Goal: Entertainment & Leisure: Consume media (video, audio)

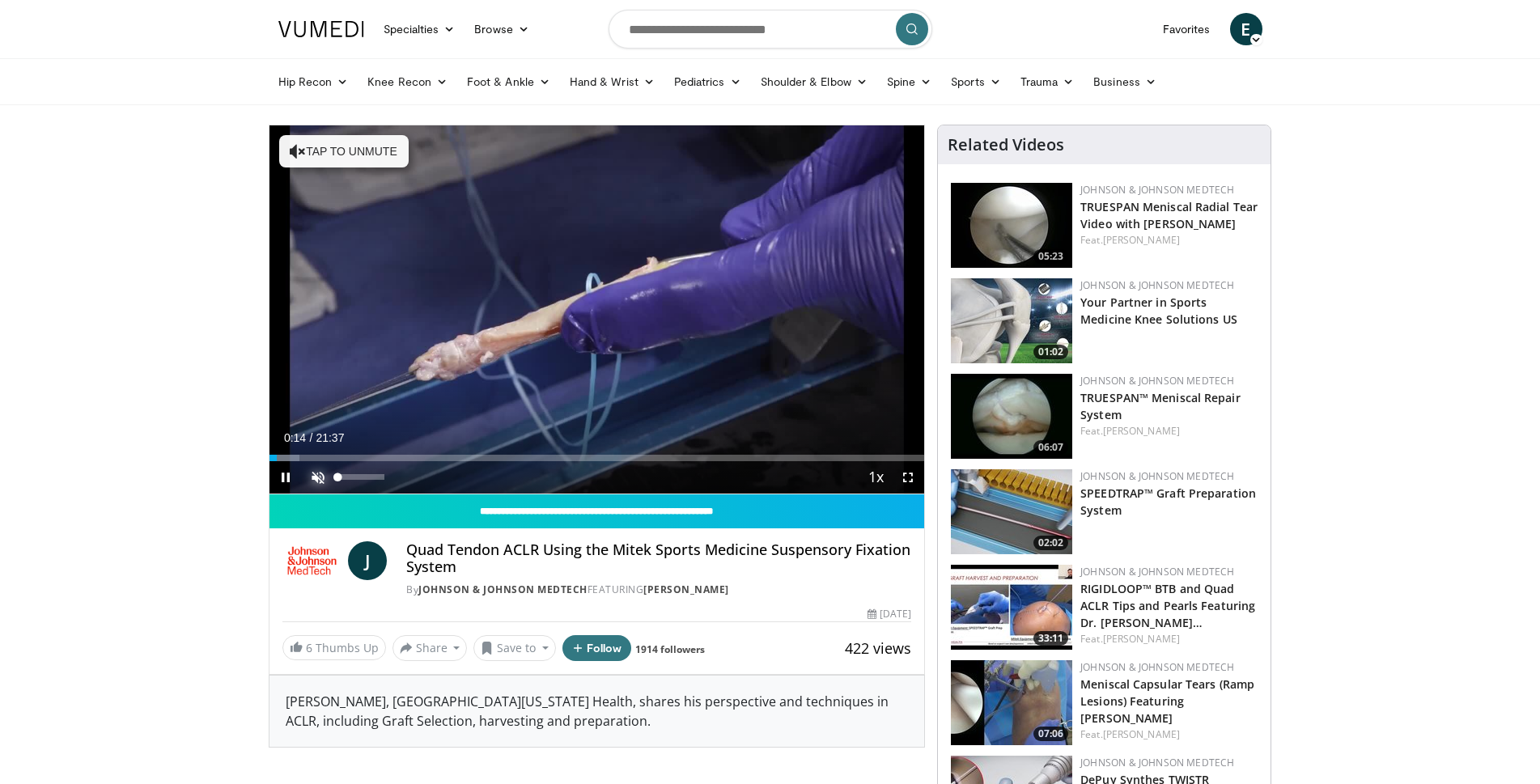
click at [325, 472] on span "Video Player" at bounding box center [317, 477] width 32 height 32
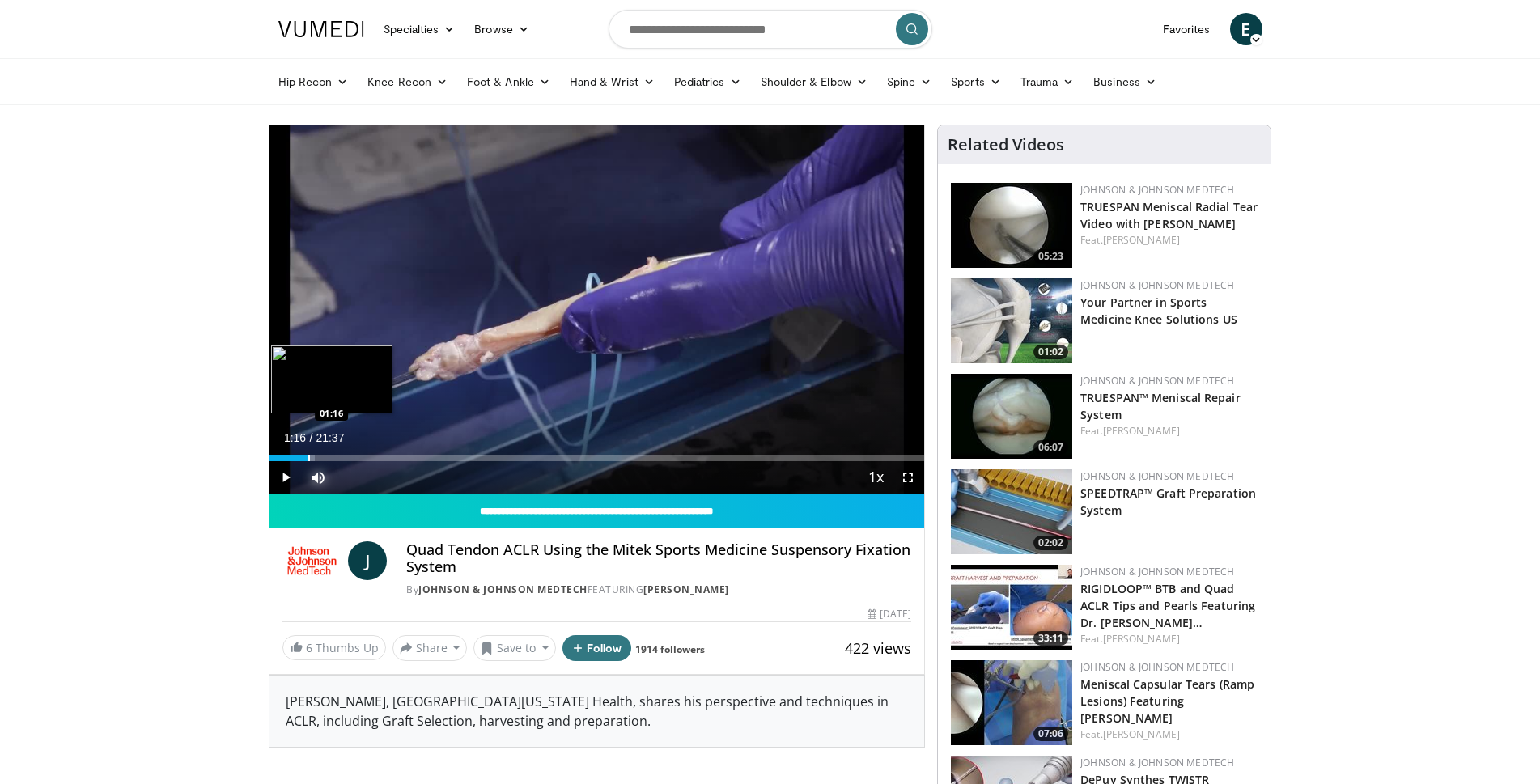
drag, startPoint x: 276, startPoint y: 456, endPoint x: 308, endPoint y: 458, distance: 32.1
click at [308, 458] on div "Loaded : 6.93% 01:16 01:16" at bounding box center [596, 457] width 655 height 6
click at [910, 479] on span "Video Player" at bounding box center [908, 477] width 32 height 32
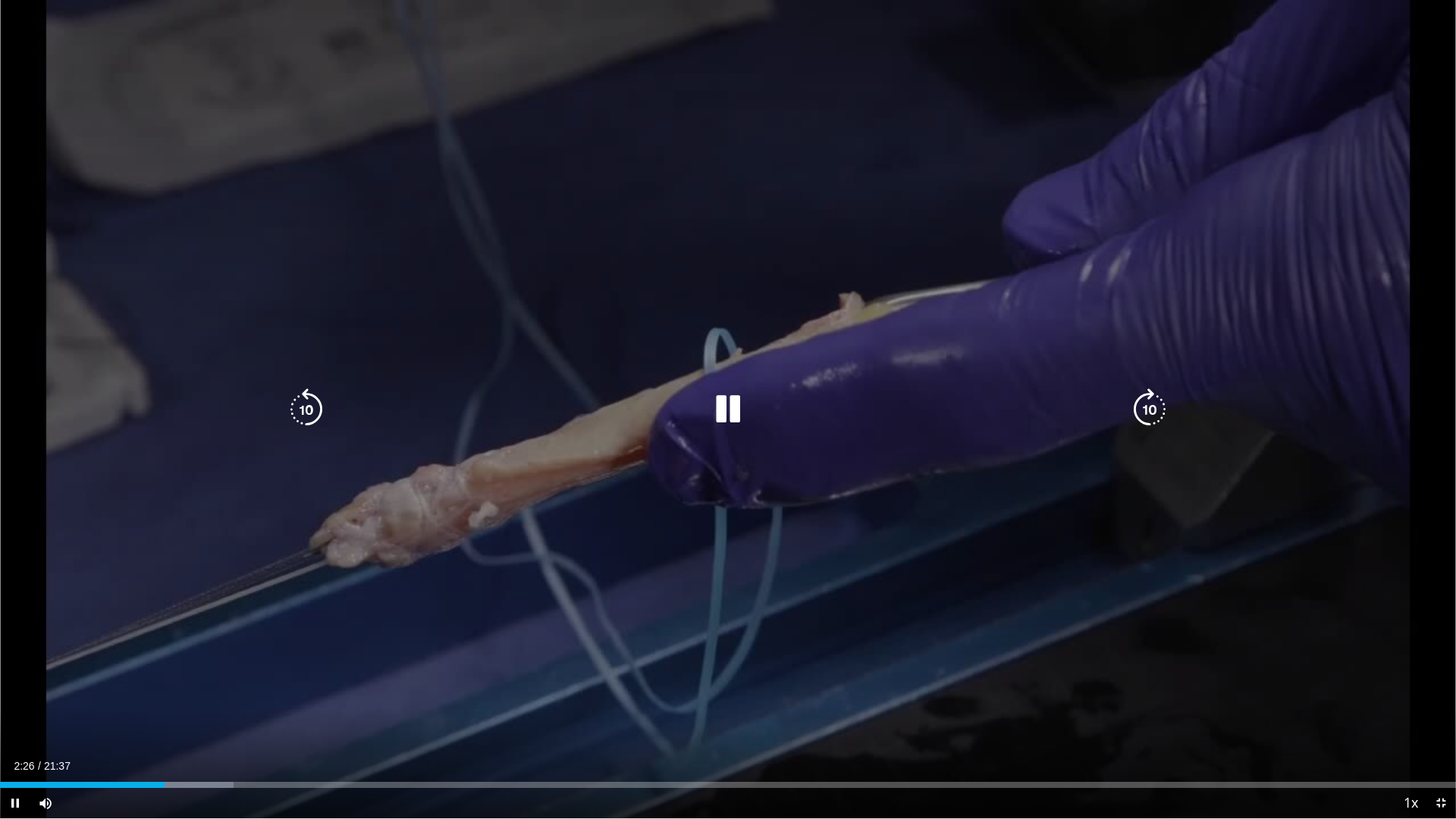
click at [820, 481] on div "10 seconds Tap to unmute" at bounding box center [728, 409] width 1456 height 818
click at [723, 403] on icon "Video Player" at bounding box center [728, 410] width 43 height 43
click at [732, 408] on icon "Video Player" at bounding box center [728, 410] width 43 height 43
